Goal: Task Accomplishment & Management: Complete application form

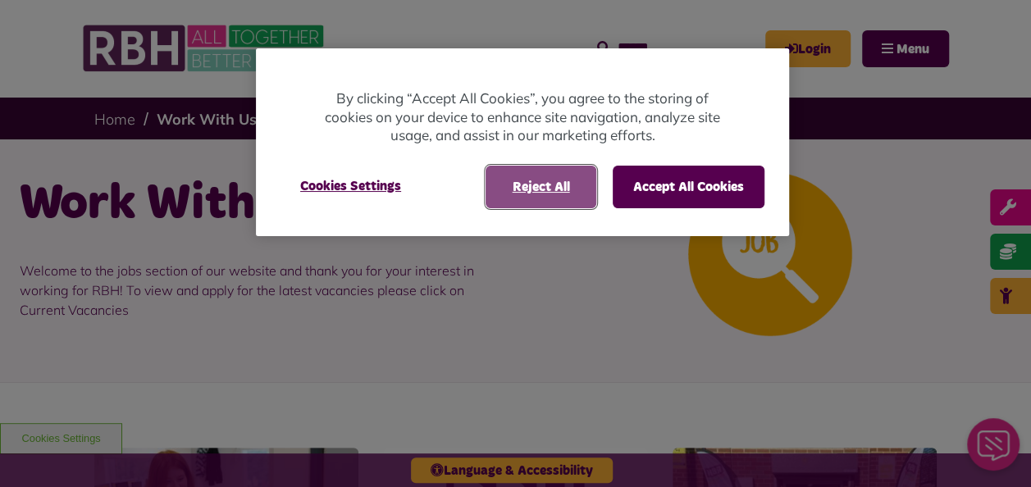
click at [510, 169] on button "Reject All" at bounding box center [540, 187] width 111 height 43
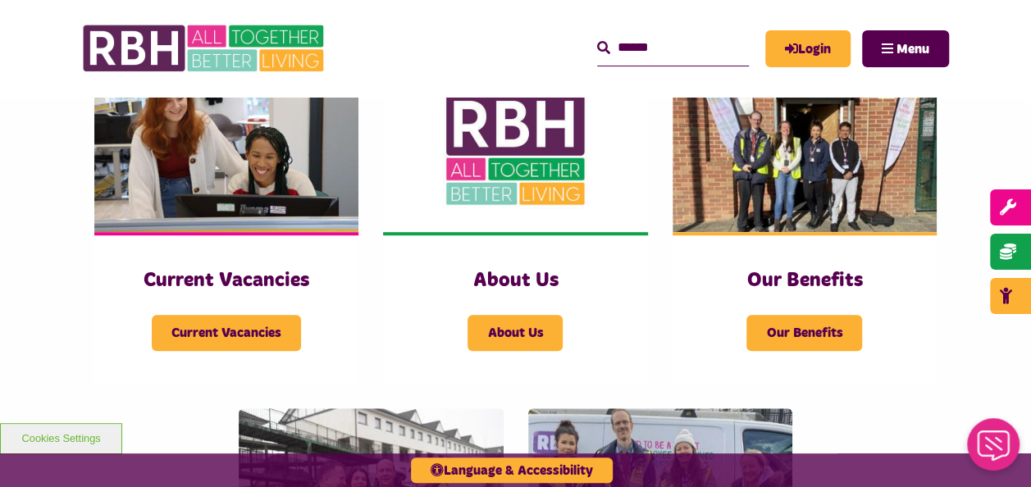
scroll to position [408, 0]
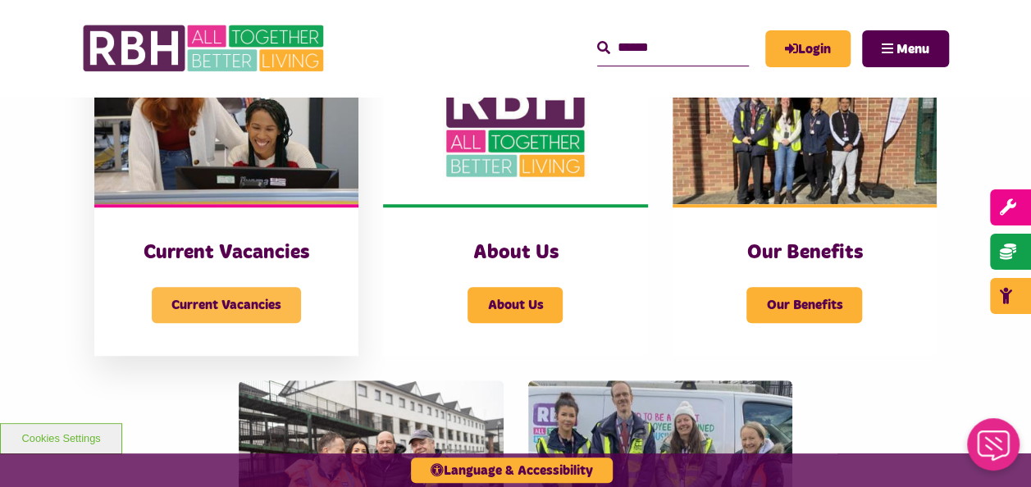
click at [208, 294] on span "Current Vacancies" at bounding box center [226, 305] width 149 height 36
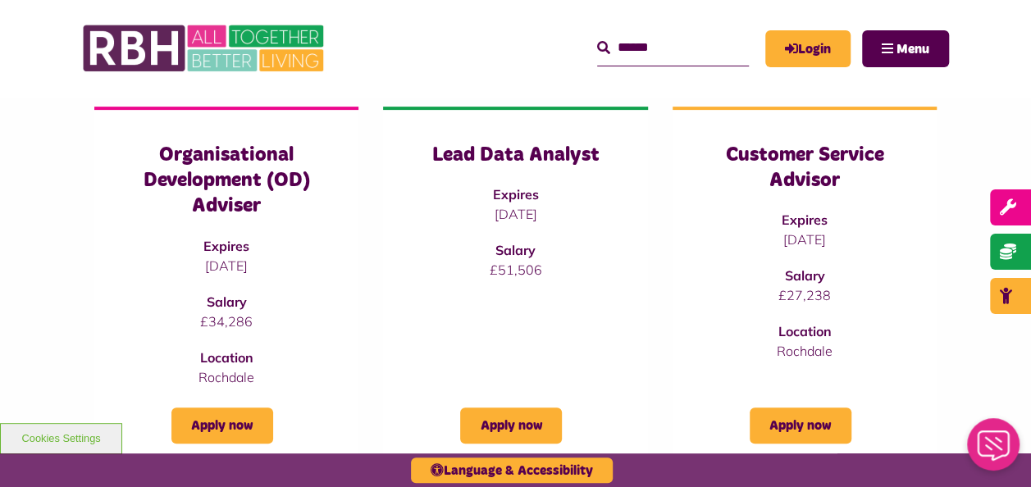
scroll to position [362, 0]
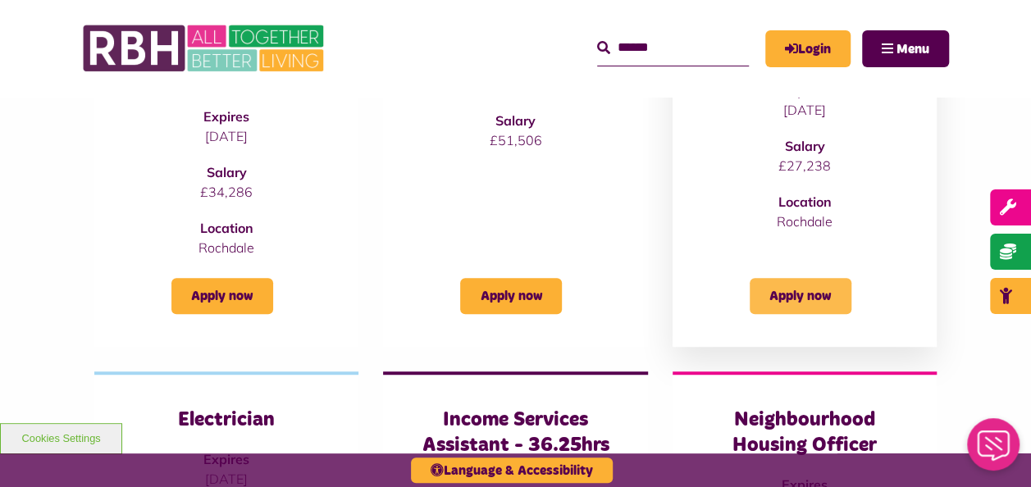
click at [800, 303] on link "Apply now" at bounding box center [800, 296] width 102 height 36
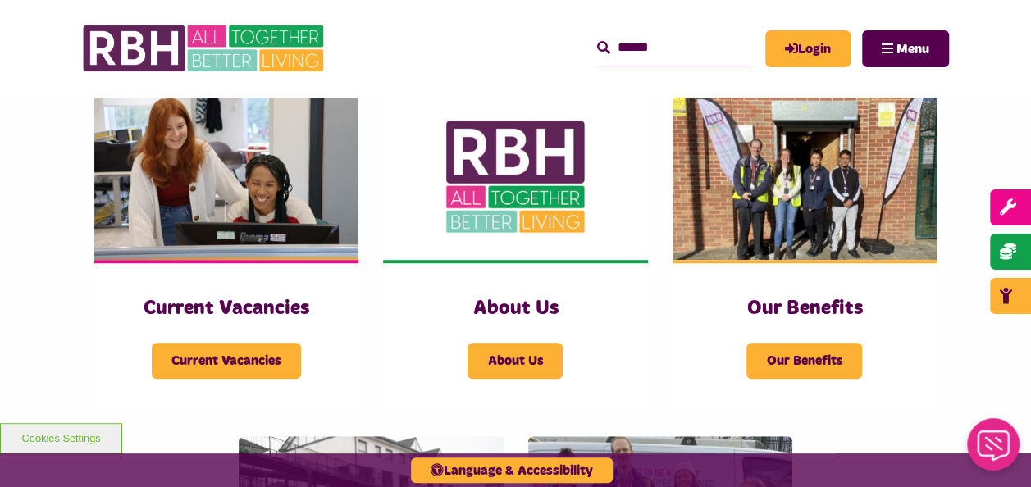
scroll to position [398, 0]
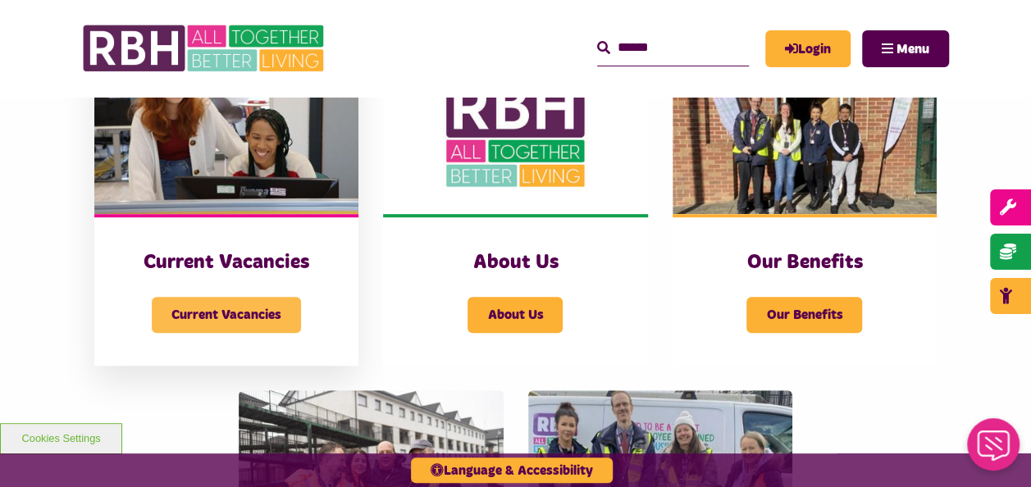
click at [297, 321] on span "Current Vacancies" at bounding box center [226, 315] width 149 height 36
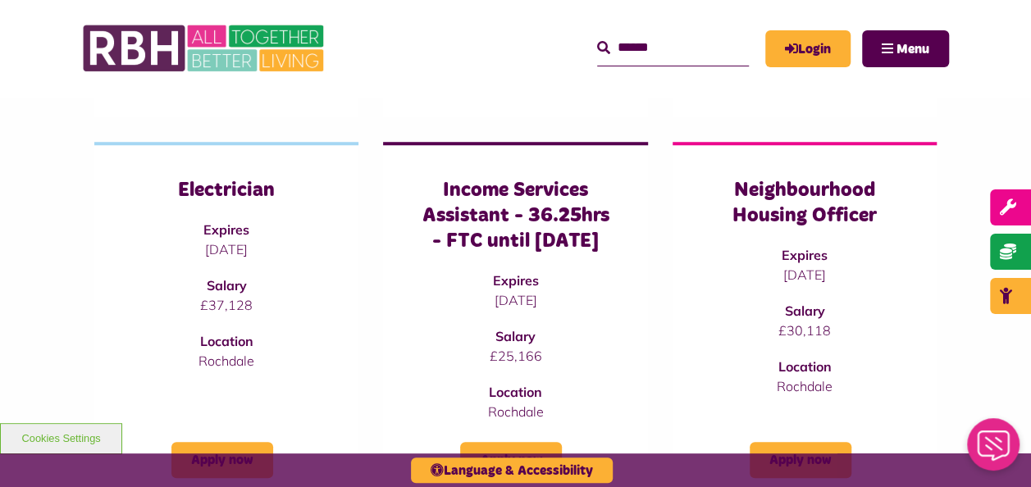
scroll to position [432, 0]
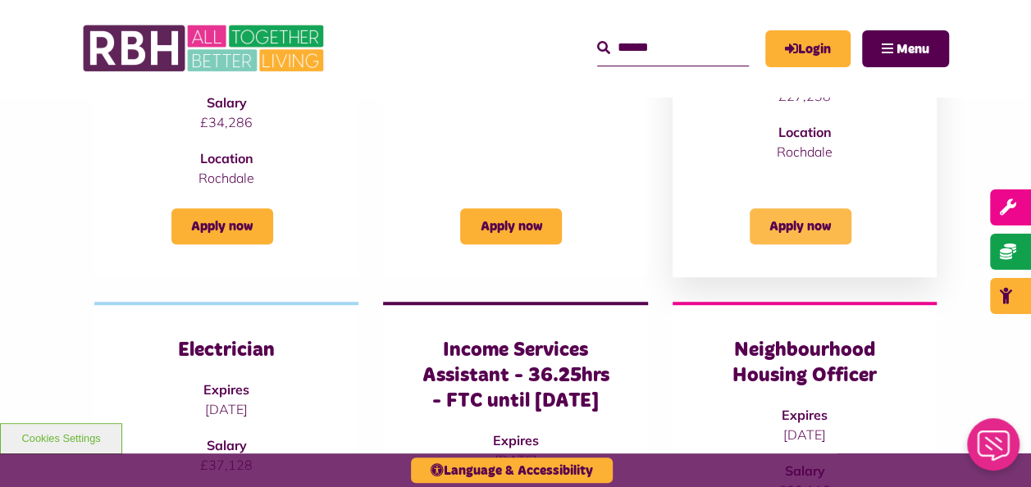
click at [797, 238] on link "Apply now" at bounding box center [800, 226] width 102 height 36
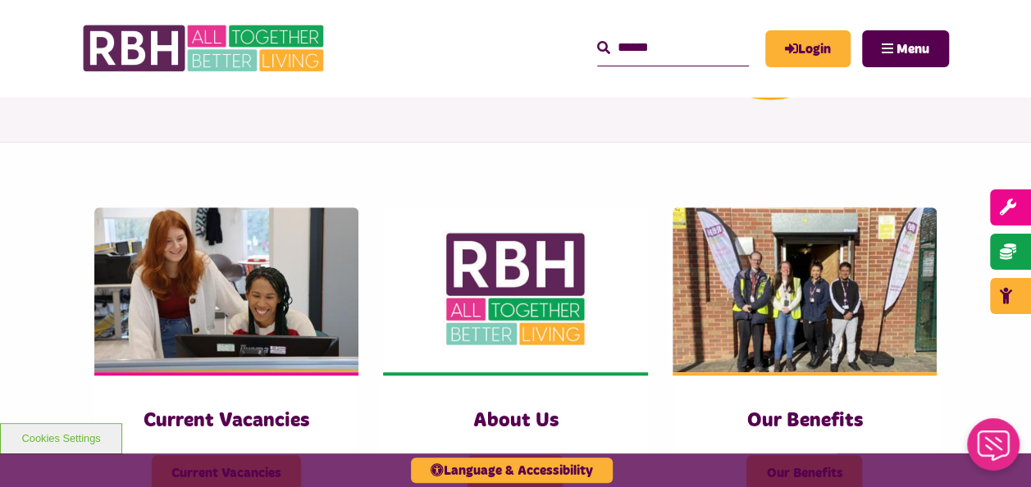
scroll to position [461, 0]
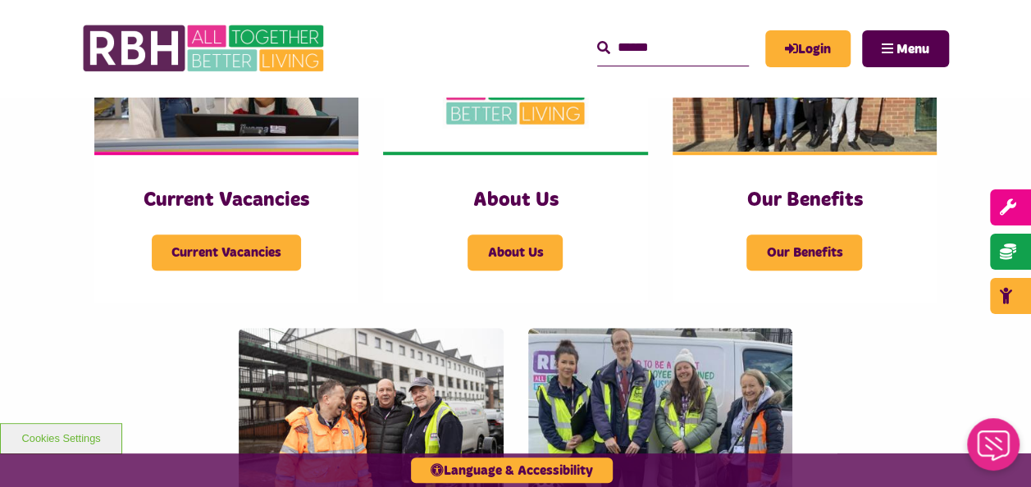
click at [1022, 152] on div "Current Vacancies Current Vacancies About Us About Us Our Benefits" at bounding box center [515, 302] width 1031 height 763
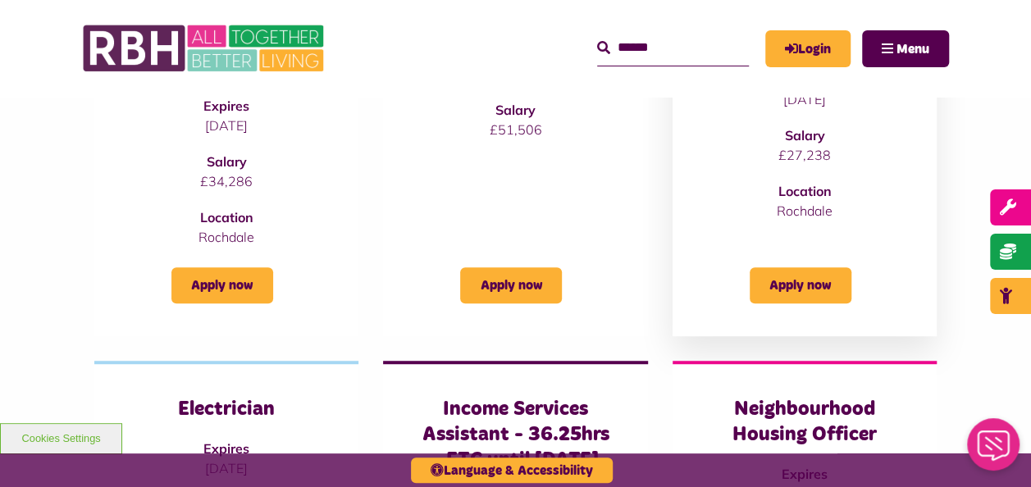
click at [783, 265] on div "Apply now" at bounding box center [804, 275] width 198 height 57
click at [779, 281] on link "Apply now" at bounding box center [800, 285] width 102 height 36
